Goal: Obtain resource: Download file/media

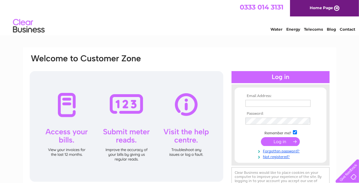
type input "info@coreeventhire.com"
click at [280, 145] on input "submit" at bounding box center [280, 141] width 39 height 9
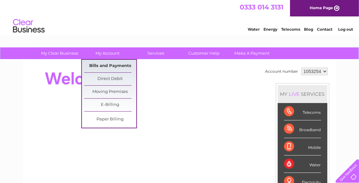
click at [101, 64] on link "Bills and Payments" at bounding box center [110, 66] width 52 height 13
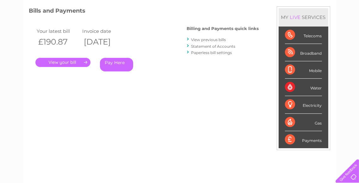
scroll to position [95, 0]
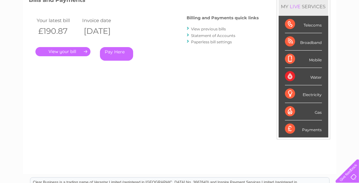
click at [73, 55] on link "." at bounding box center [62, 51] width 55 height 9
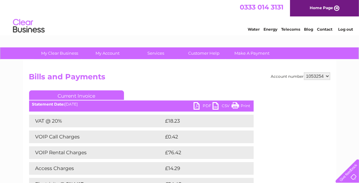
click at [199, 105] on link "PDF" at bounding box center [203, 106] width 19 height 9
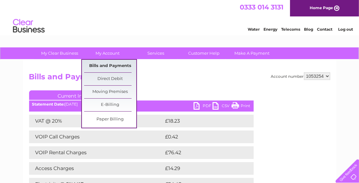
click at [105, 63] on link "Bills and Payments" at bounding box center [110, 66] width 52 height 13
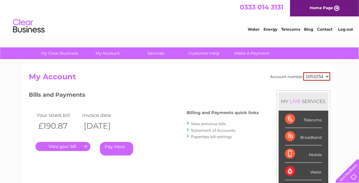
click at [198, 123] on link "View previous bills" at bounding box center [209, 124] width 35 height 5
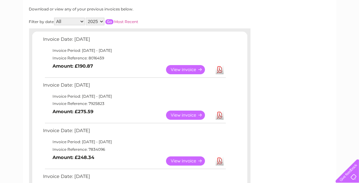
scroll to position [95, 0]
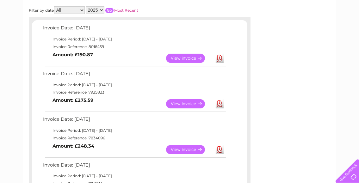
click at [174, 102] on link "View" at bounding box center [189, 103] width 47 height 9
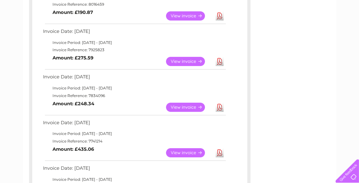
scroll to position [127, 0]
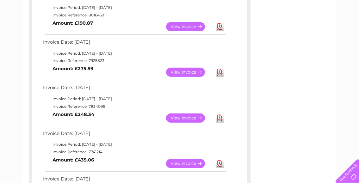
click at [218, 74] on link "Download" at bounding box center [220, 72] width 8 height 9
click at [200, 71] on link "View" at bounding box center [189, 72] width 47 height 9
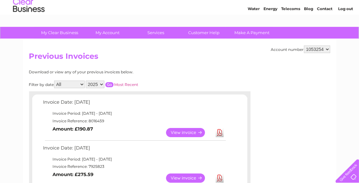
scroll to position [32, 0]
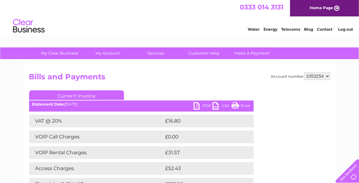
click at [199, 106] on link "PDF" at bounding box center [203, 106] width 19 height 9
click at [324, 30] on link "Contact" at bounding box center [325, 29] width 16 height 5
